Goal: Find specific fact: Find contact information

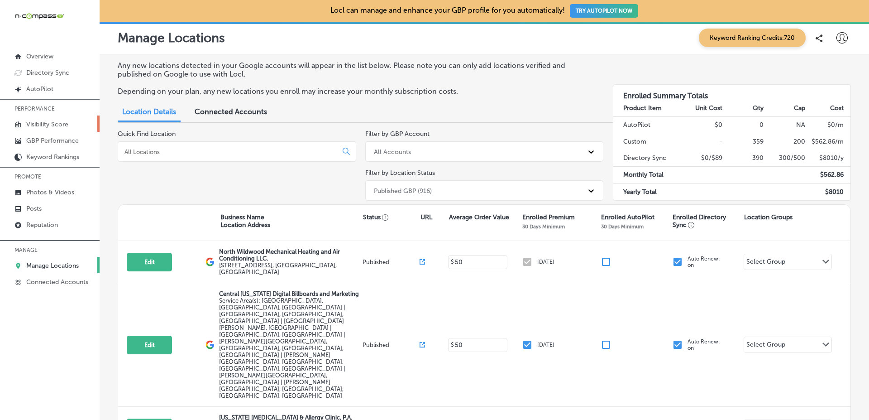
click at [75, 119] on link "Visibility Score" at bounding box center [50, 123] width 100 height 16
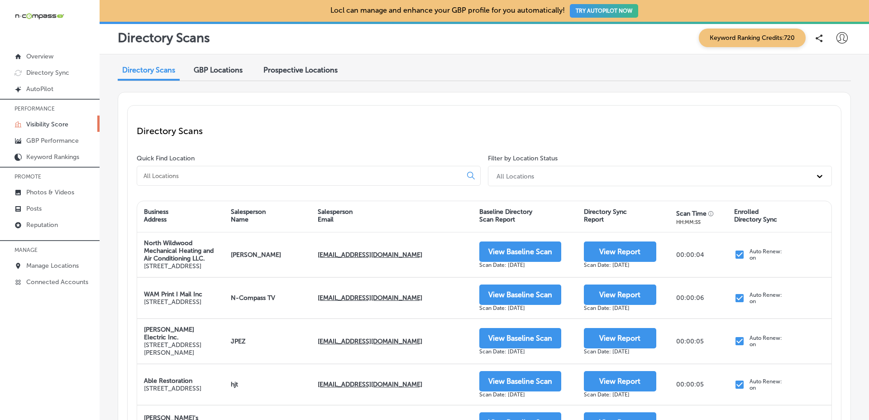
click at [284, 186] on div "Quick Find Location" at bounding box center [311, 171] width 348 height 35
click at [296, 177] on input at bounding box center [301, 176] width 317 height 8
paste input "Jacksonville"
type input "Jacksonville"
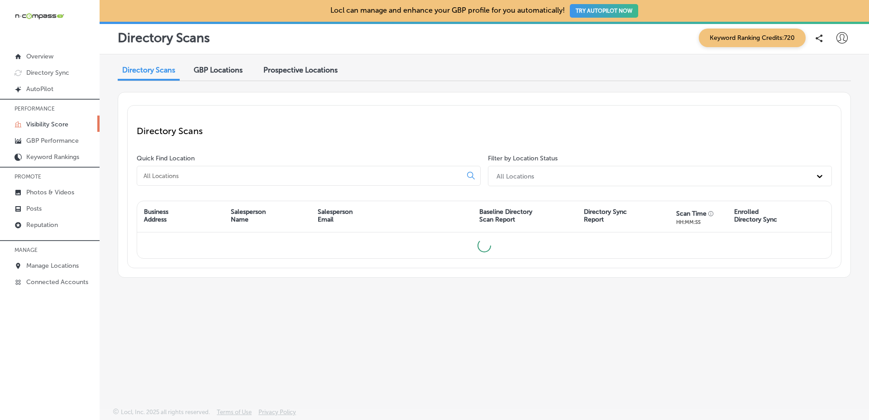
paste input "Jacksonville"
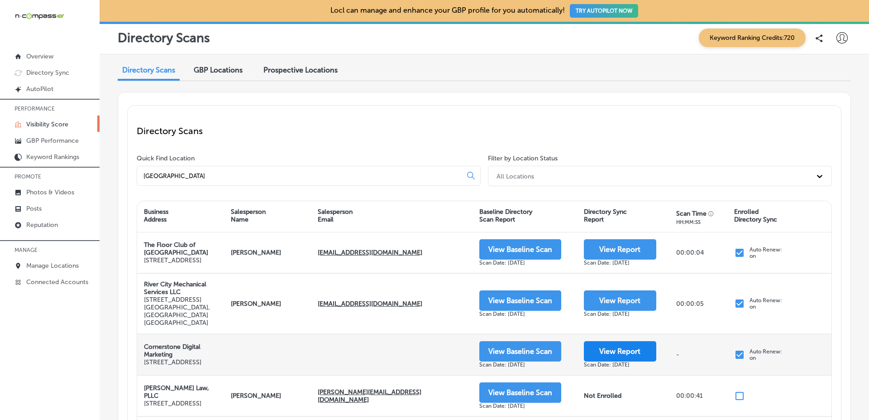
type input "Jacksonville"
click at [618, 346] on button "View Report" at bounding box center [620, 351] width 72 height 20
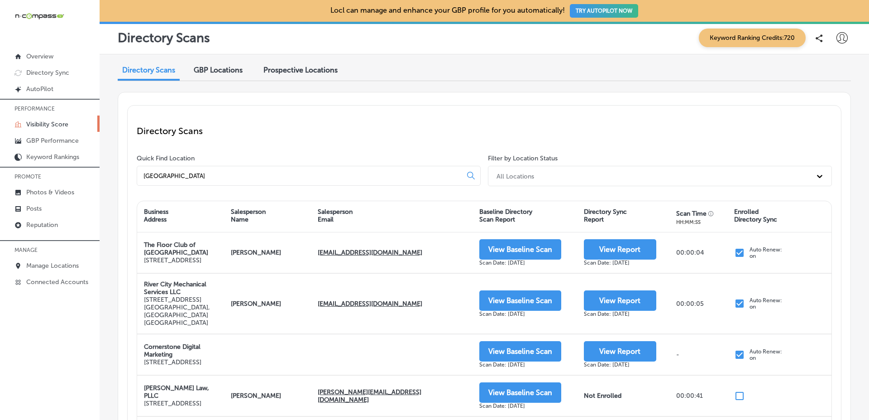
click at [272, 170] on div "Jacksonville" at bounding box center [309, 176] width 344 height 20
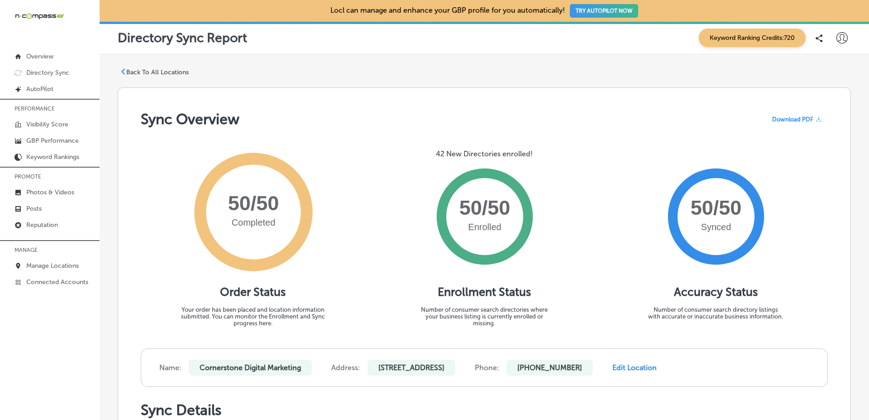
click at [455, 367] on p "[STREET_ADDRESS]" at bounding box center [411, 367] width 88 height 16
copy p "32224"
drag, startPoint x: 613, startPoint y: 367, endPoint x: 670, endPoint y: 365, distance: 57.5
click at [593, 365] on p "[PHONE_NUMBER]" at bounding box center [549, 367] width 86 height 16
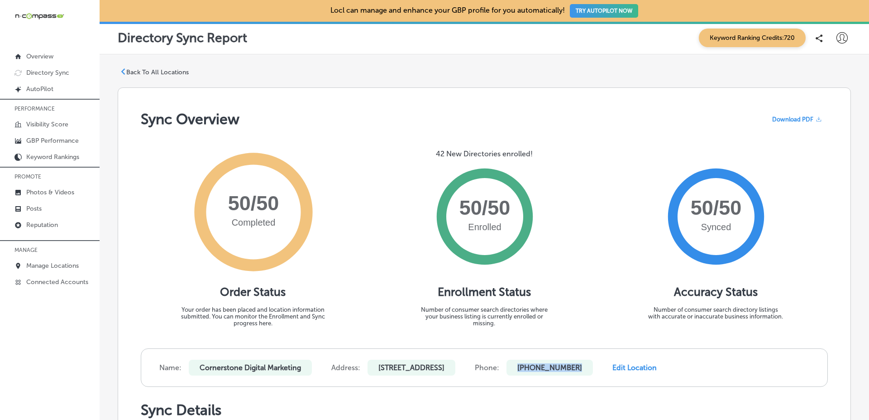
copy p "[PHONE_NUMBER]"
